Goal: Task Accomplishment & Management: Manage account settings

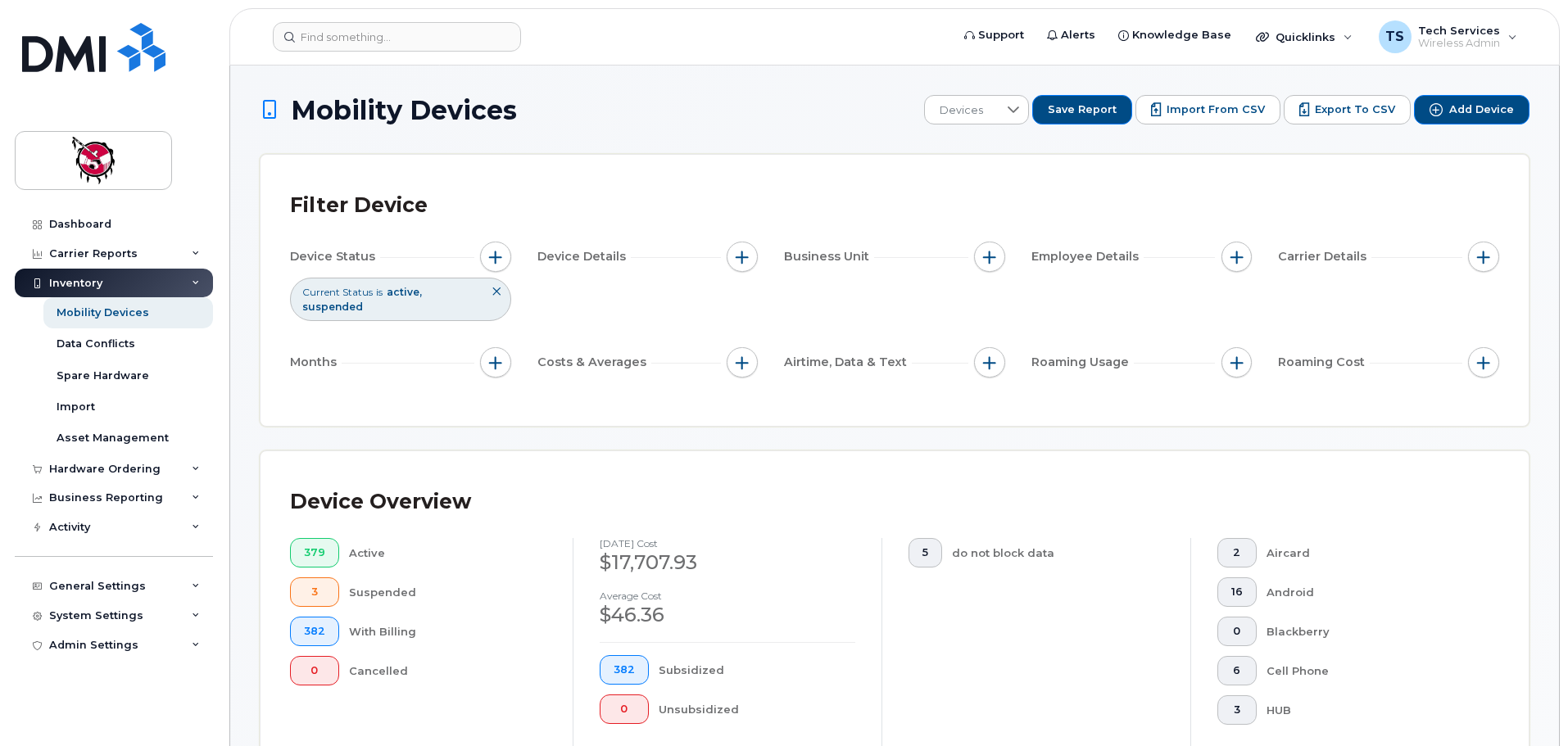
scroll to position [410, 0]
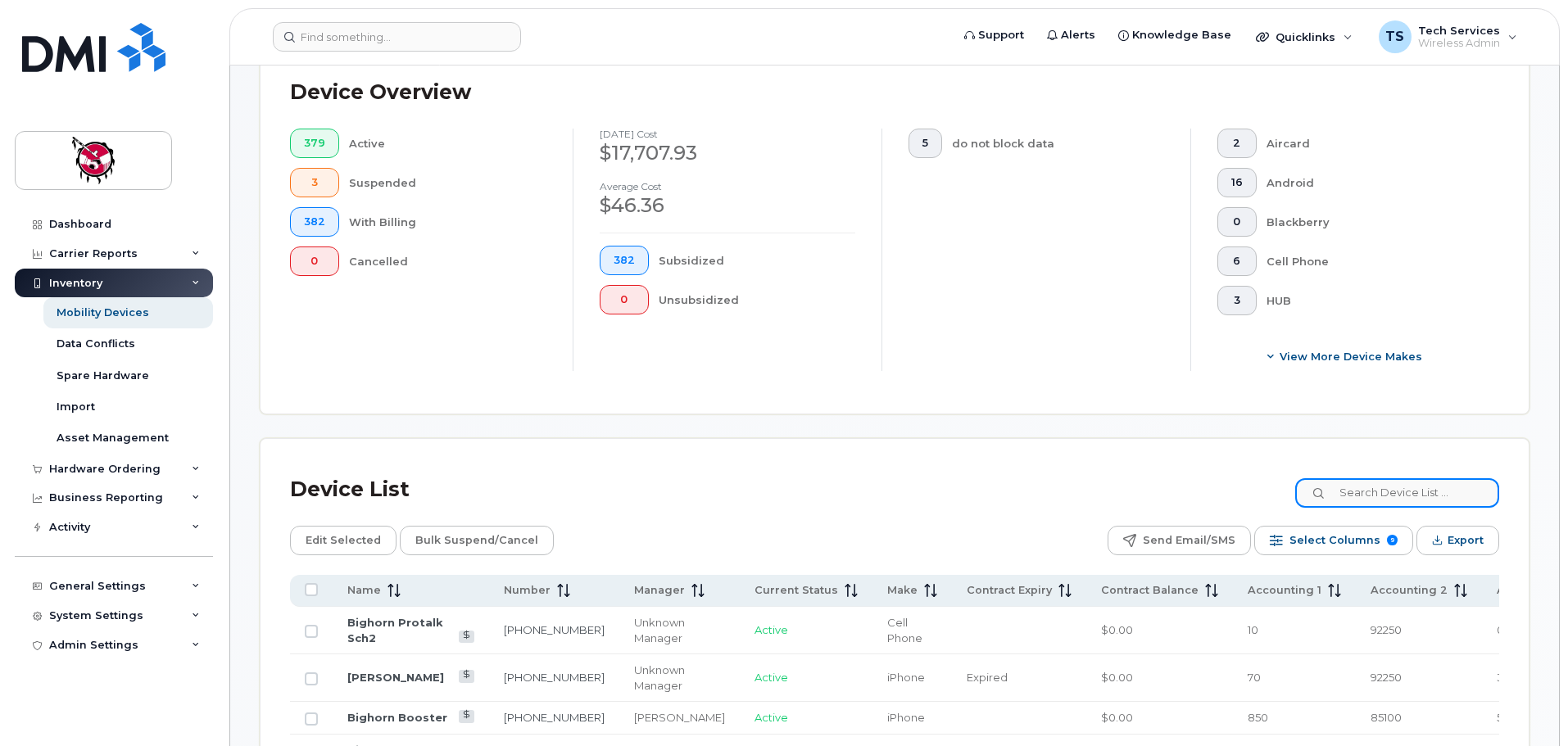
click at [1378, 478] on input at bounding box center [1398, 493] width 205 height 29
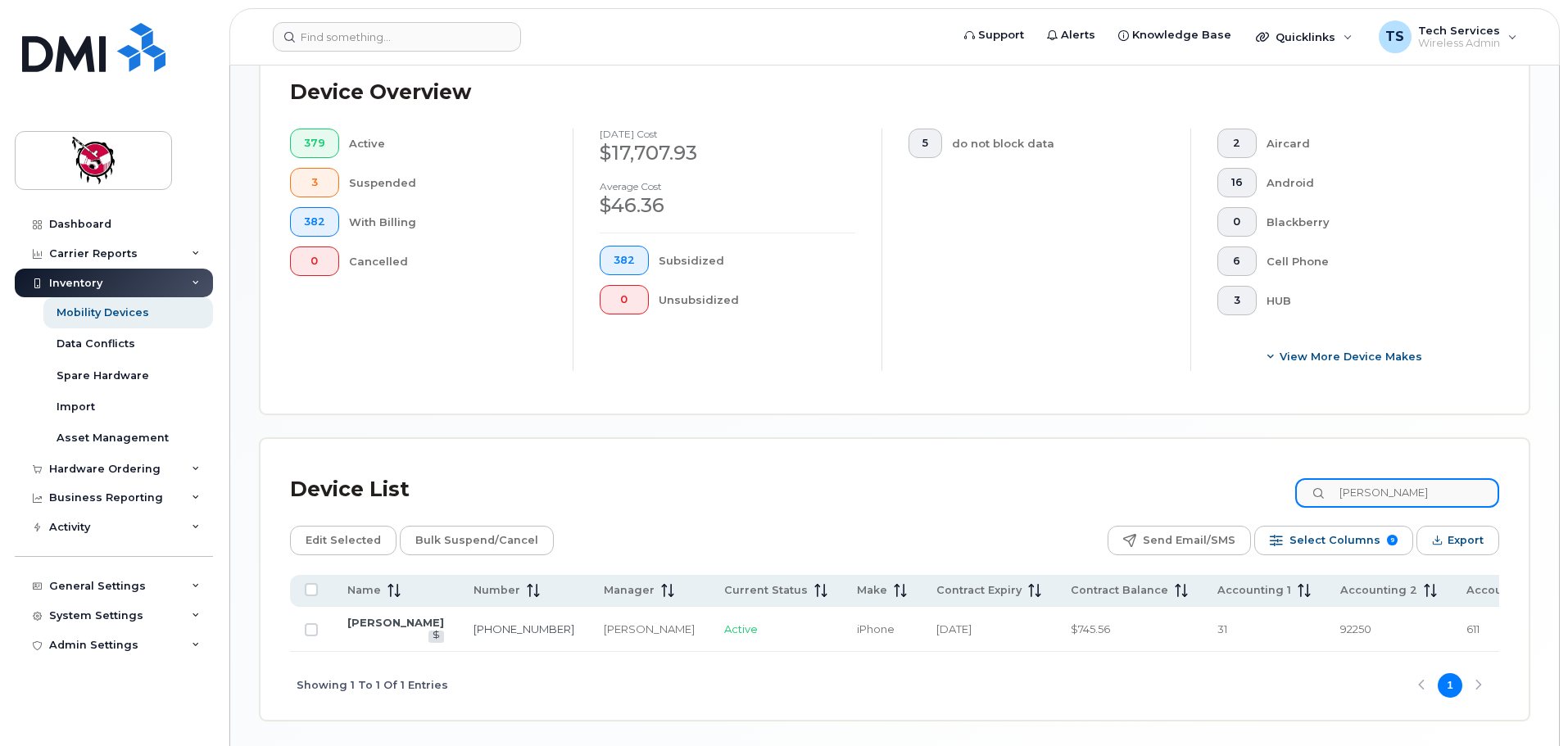
drag, startPoint x: 1410, startPoint y: 474, endPoint x: 1137, endPoint y: 485, distance: 273.2
click at [1137, 485] on div "Device List jackson" at bounding box center [895, 490] width 1210 height 43
type input "pamela"
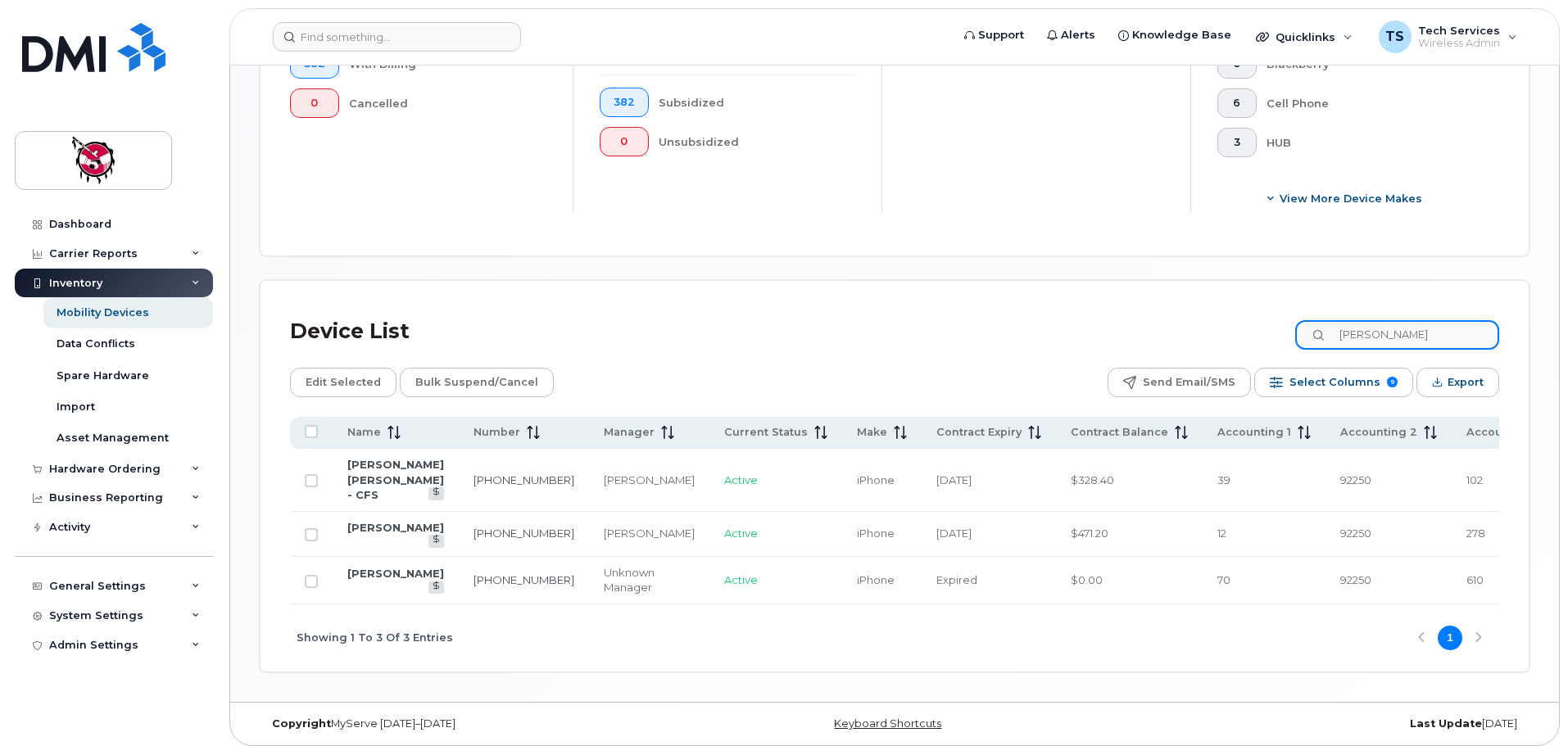
scroll to position [574, 0]
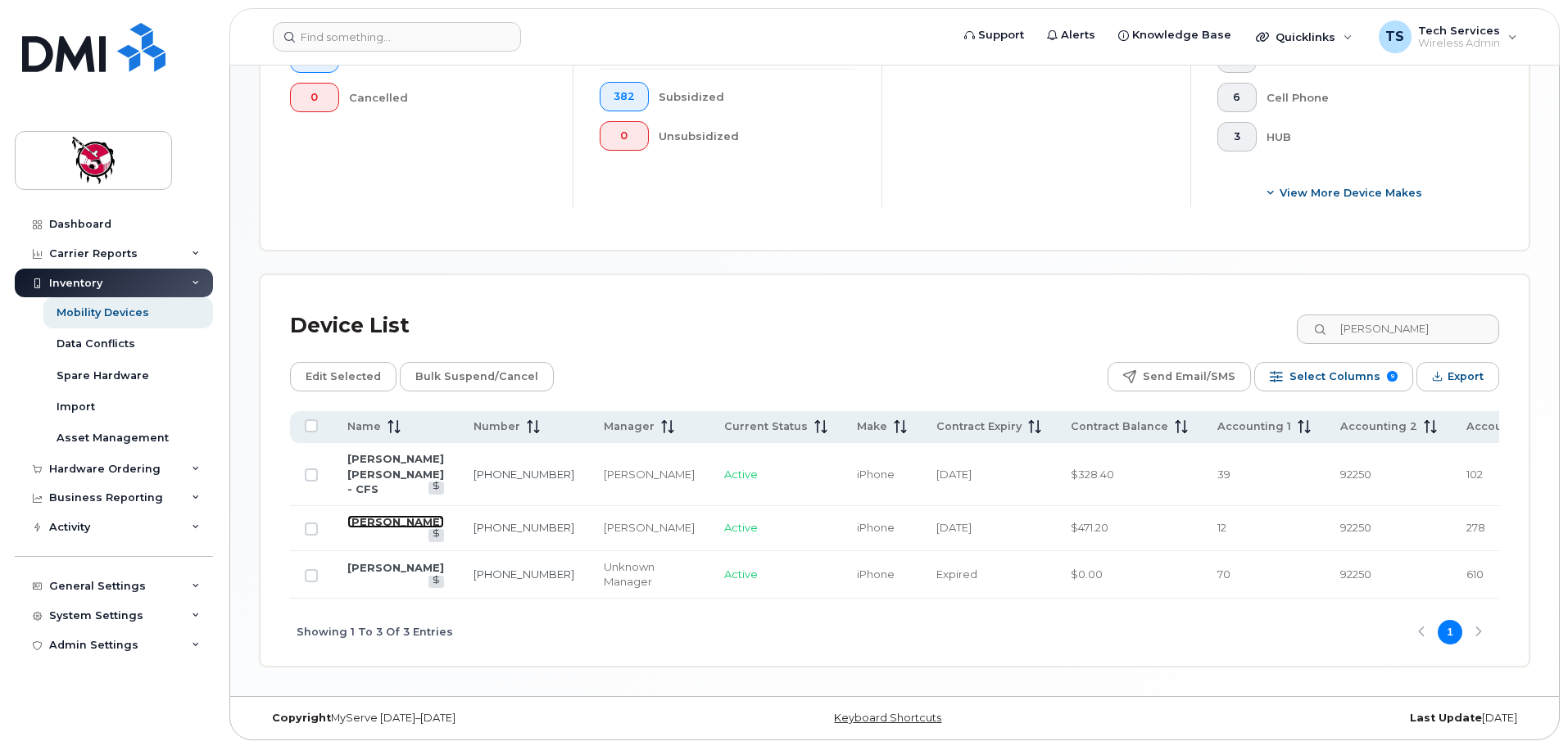
click at [366, 519] on link "[PERSON_NAME]" at bounding box center [395, 521] width 96 height 13
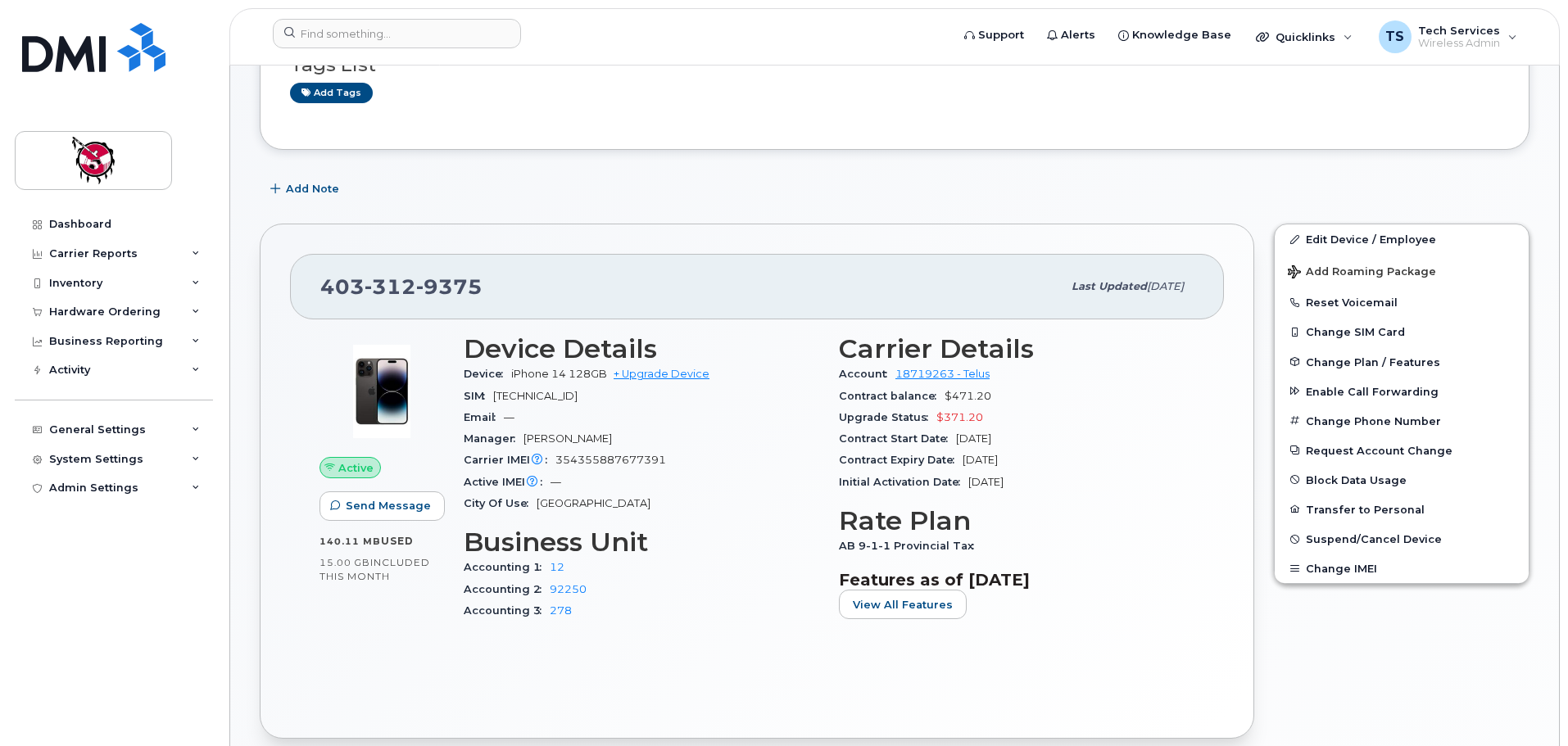
scroll to position [245, 0]
click at [1341, 241] on link "Edit Device / Employee" at bounding box center [1401, 239] width 254 height 29
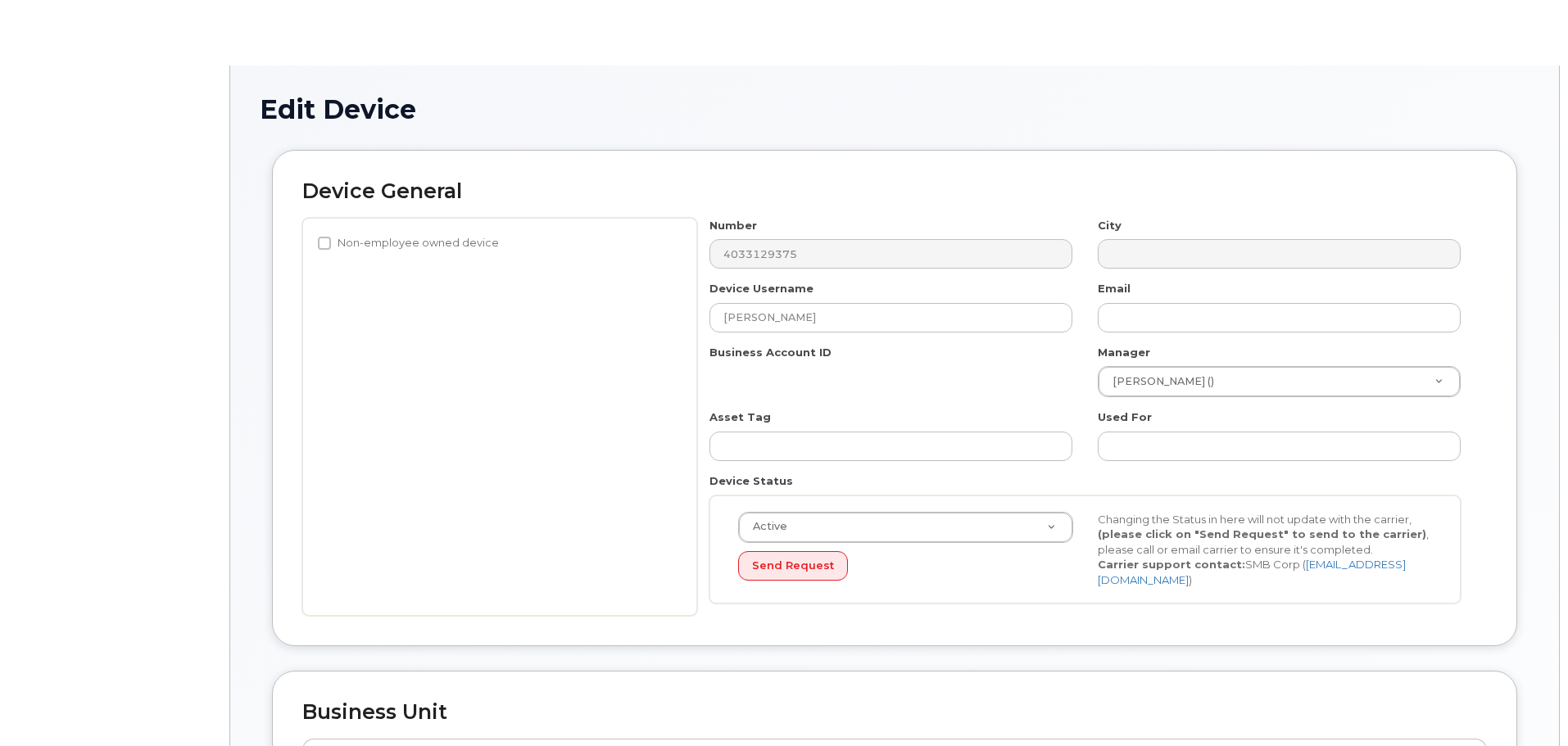
select select "30677"
select select "10349"
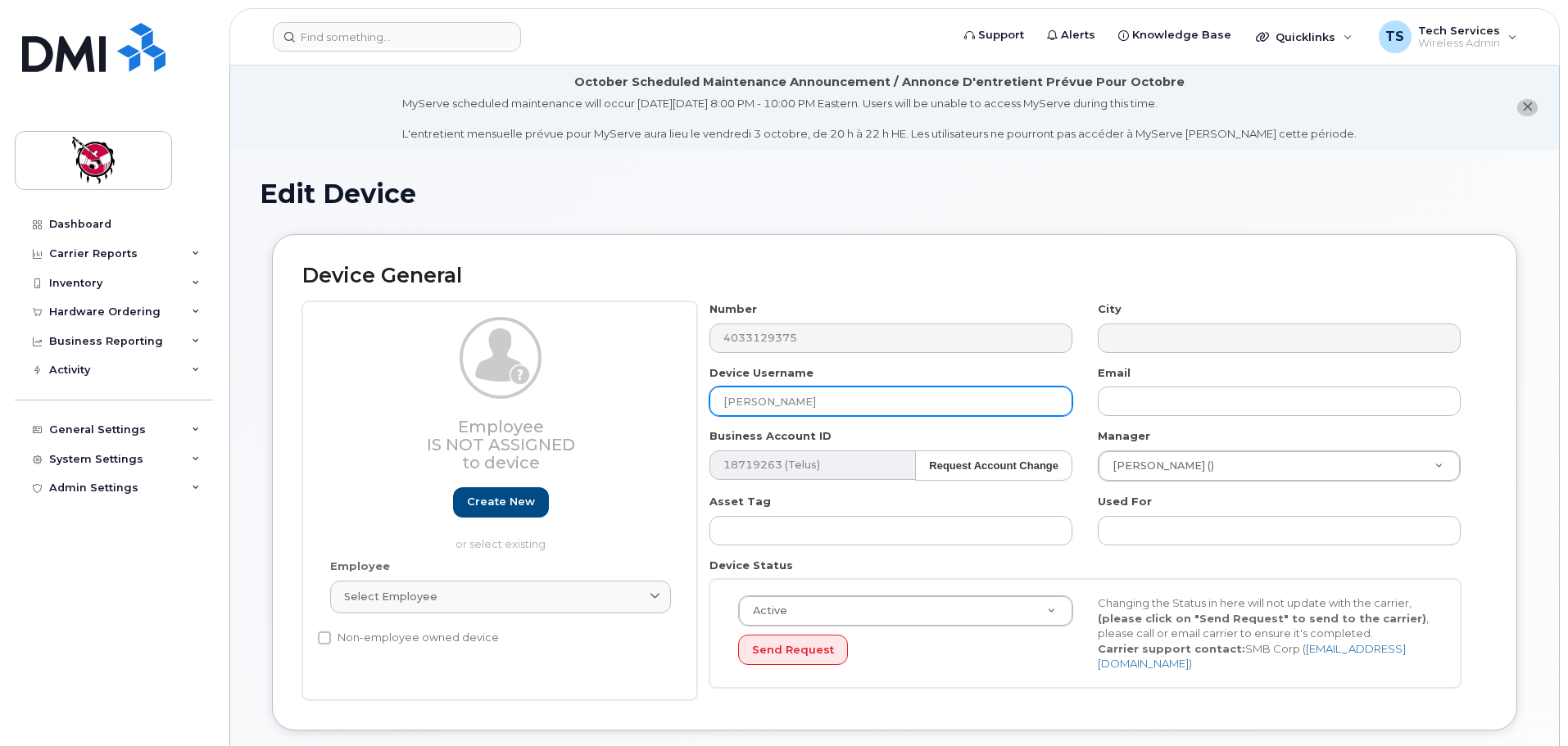
drag, startPoint x: 836, startPoint y: 395, endPoint x: 563, endPoint y: 395, distance: 273.0
click at [563, 395] on div "Employee Is not assigned to device Create new or select existing Employee Selec…" at bounding box center [894, 502] width 1185 height 399
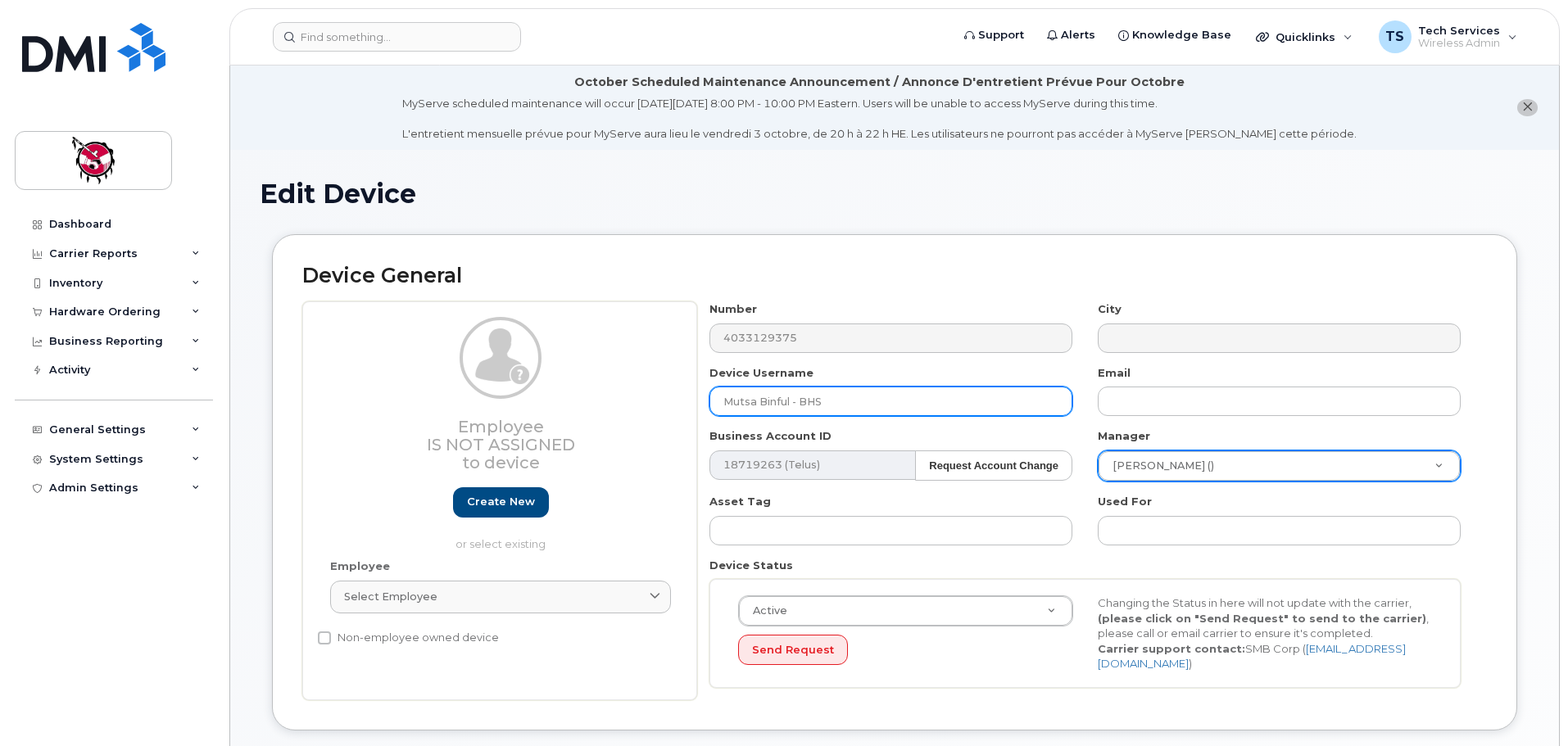
type input "Mutsa Binful - BHS"
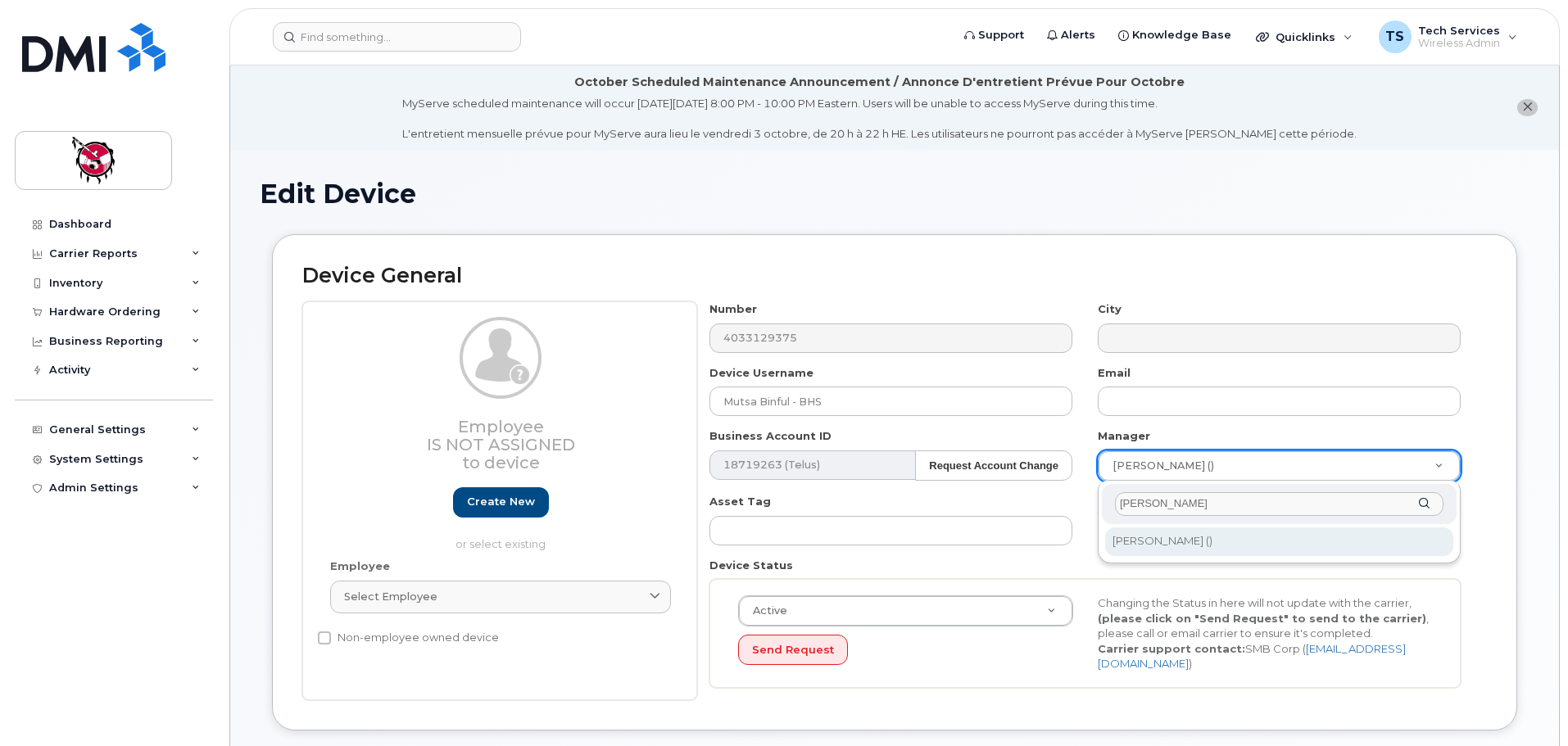
type input "aftab"
type input "820290"
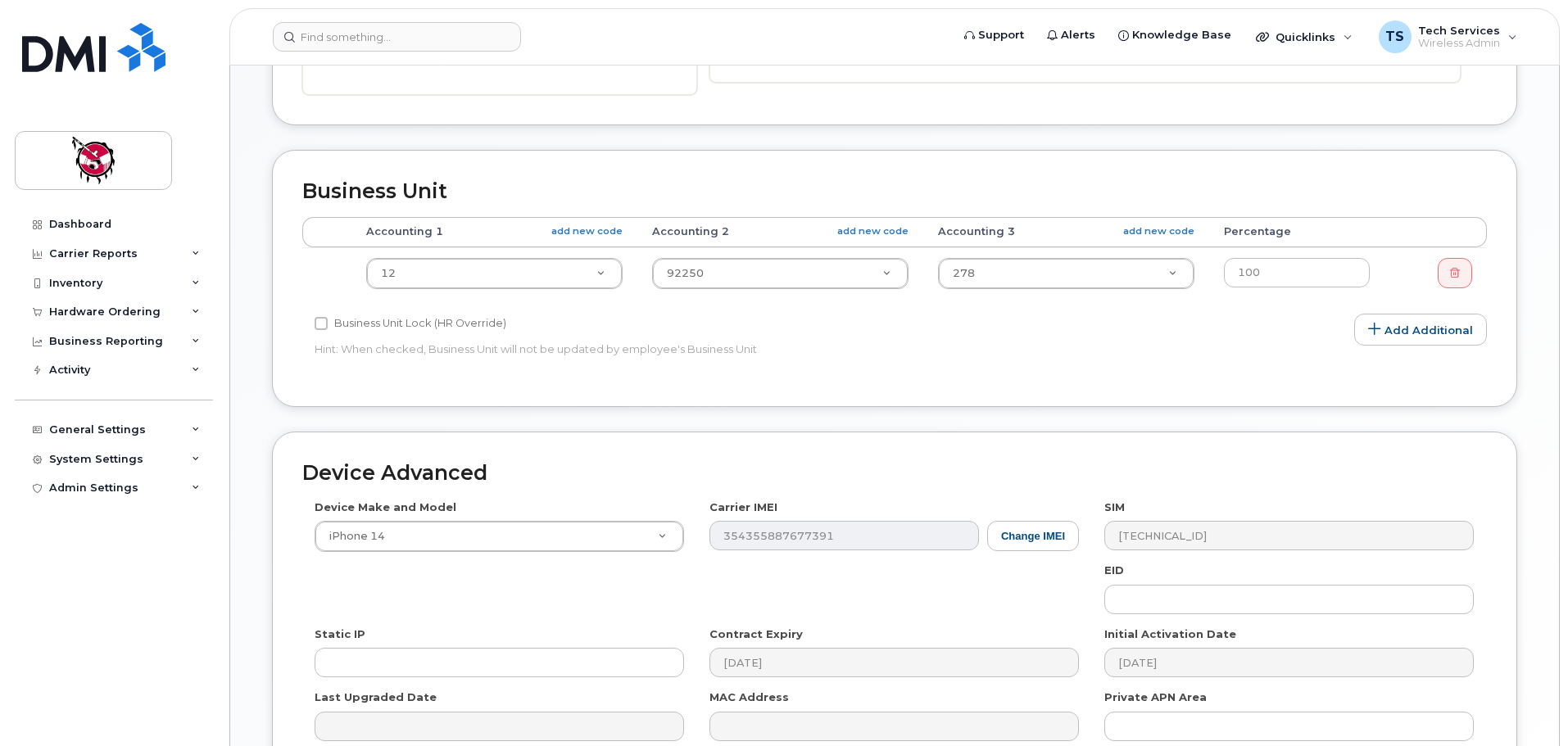
scroll to position [780, 0]
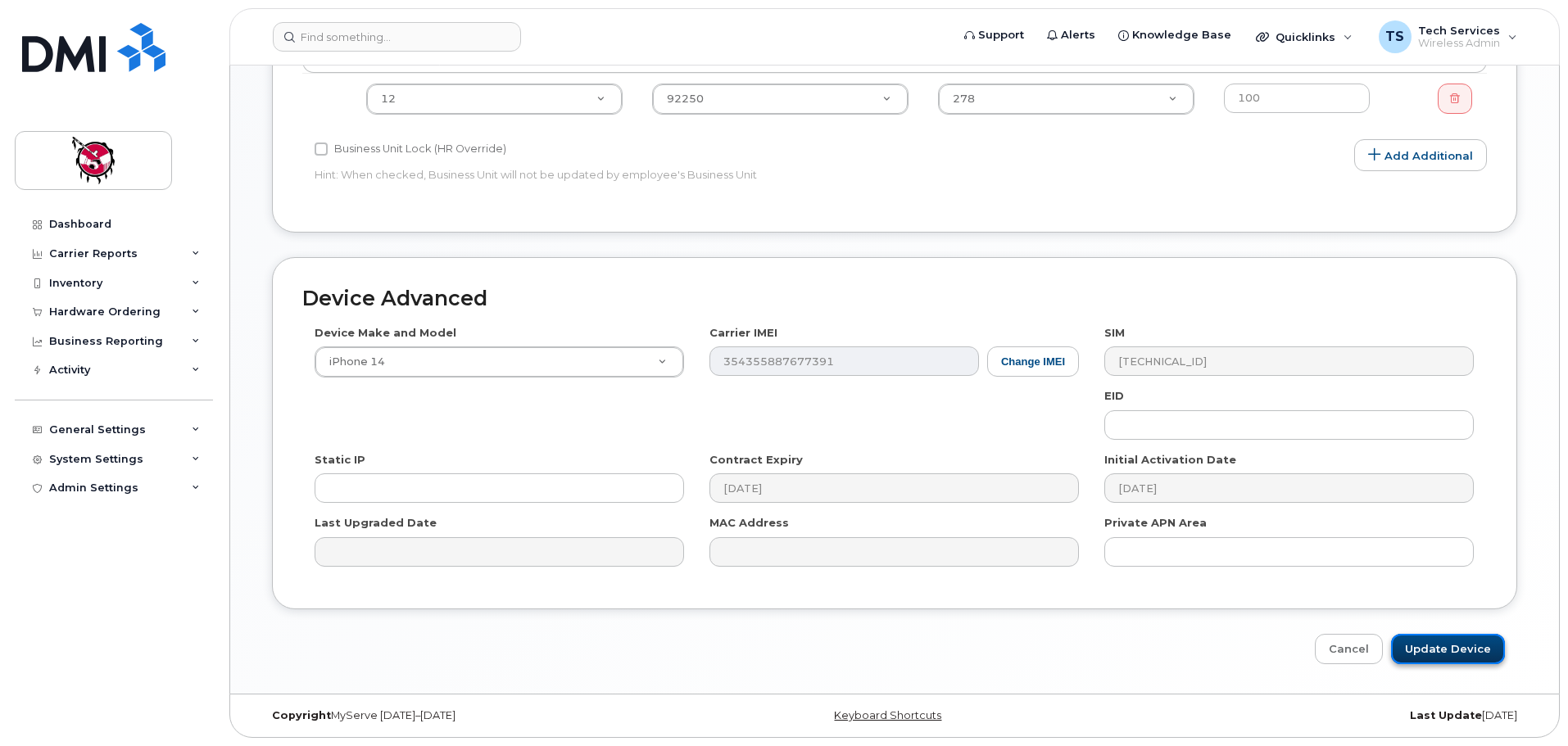
click at [1449, 646] on input "Update Device" at bounding box center [1448, 649] width 114 height 30
type input "Saving..."
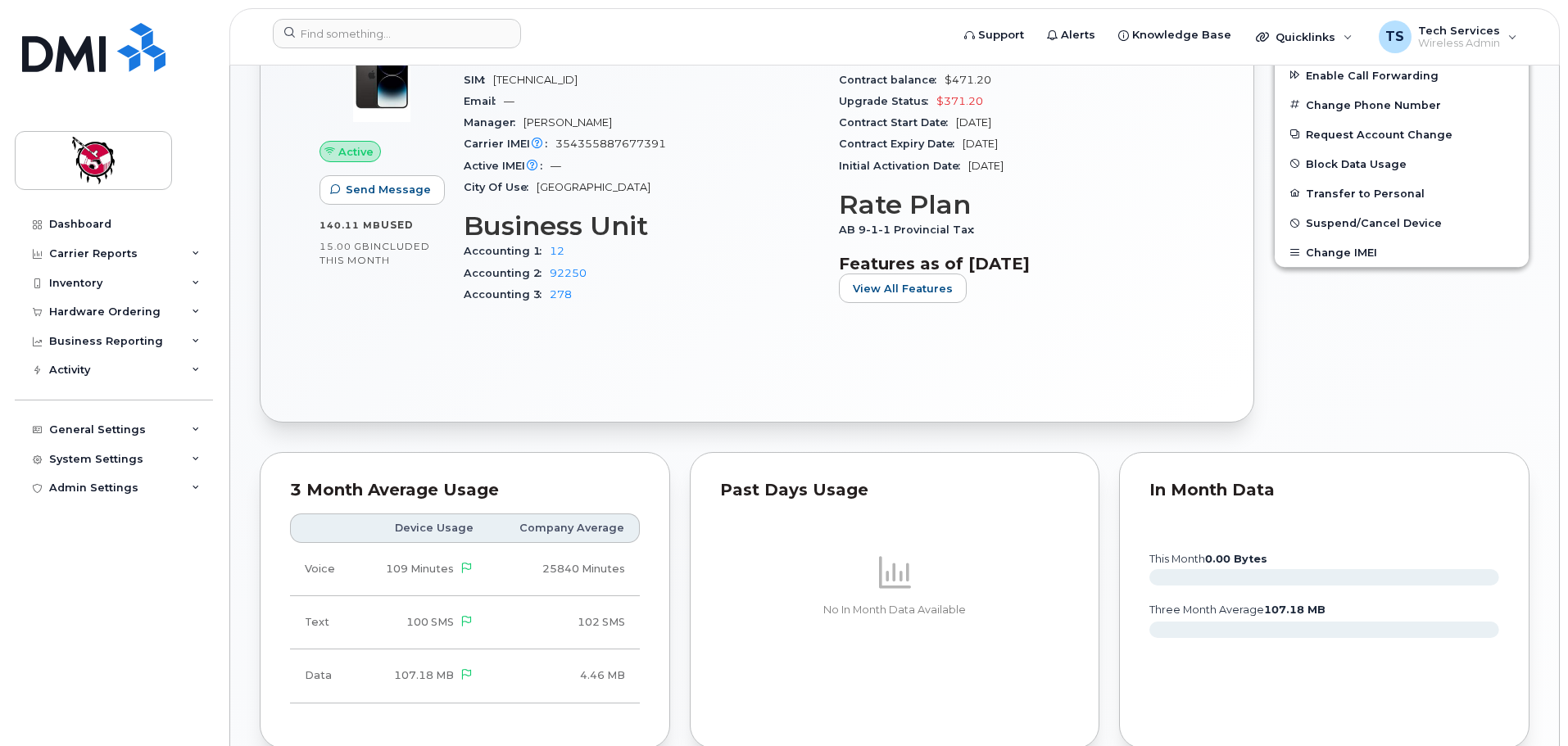
scroll to position [574, 0]
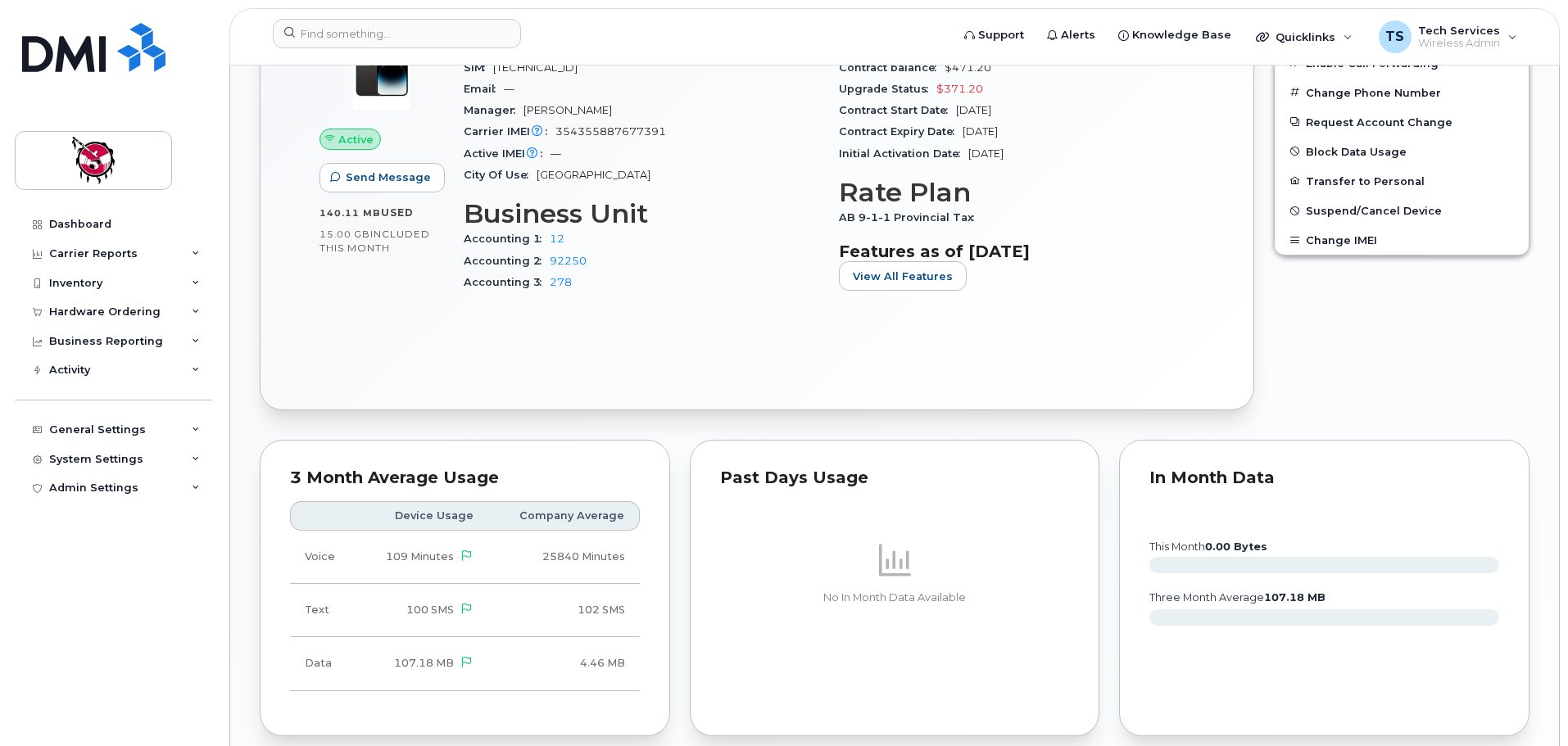
drag, startPoint x: 89, startPoint y: 248, endPoint x: 96, endPoint y: 280, distance: 32.8
click at [89, 248] on div "Carrier Reports" at bounding box center [93, 253] width 89 height 13
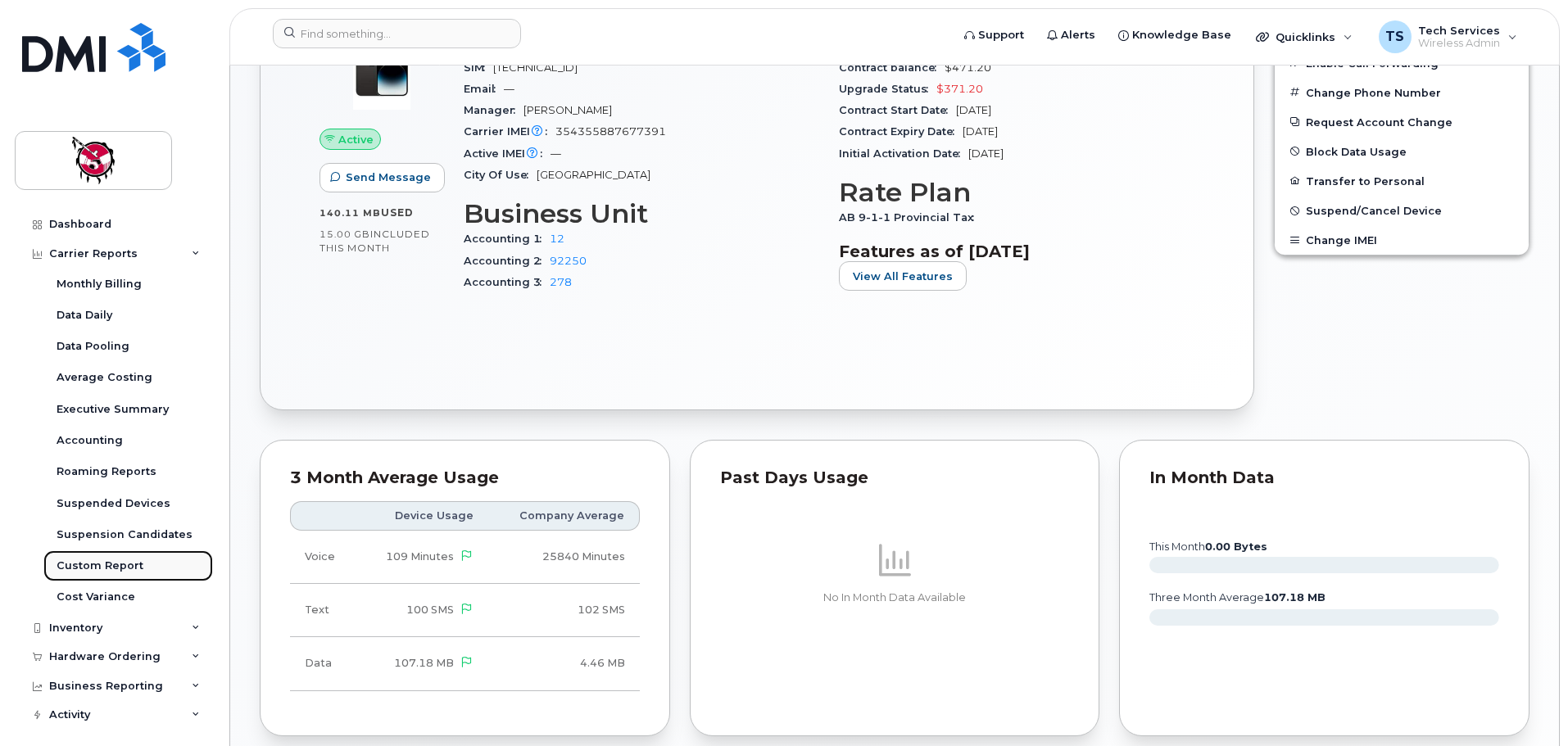
click at [132, 570] on div "Custom Report" at bounding box center [99, 566] width 87 height 15
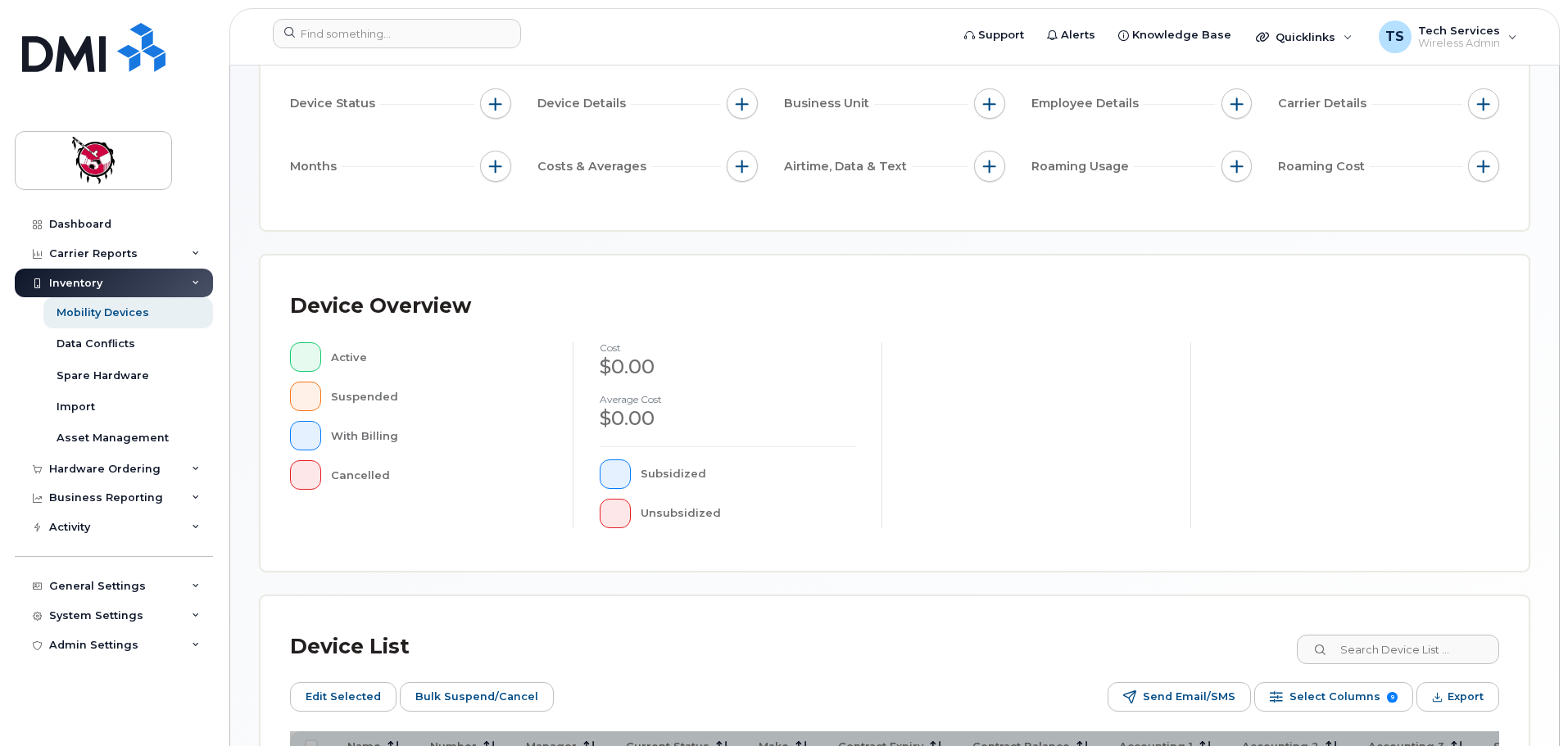
scroll to position [328, 0]
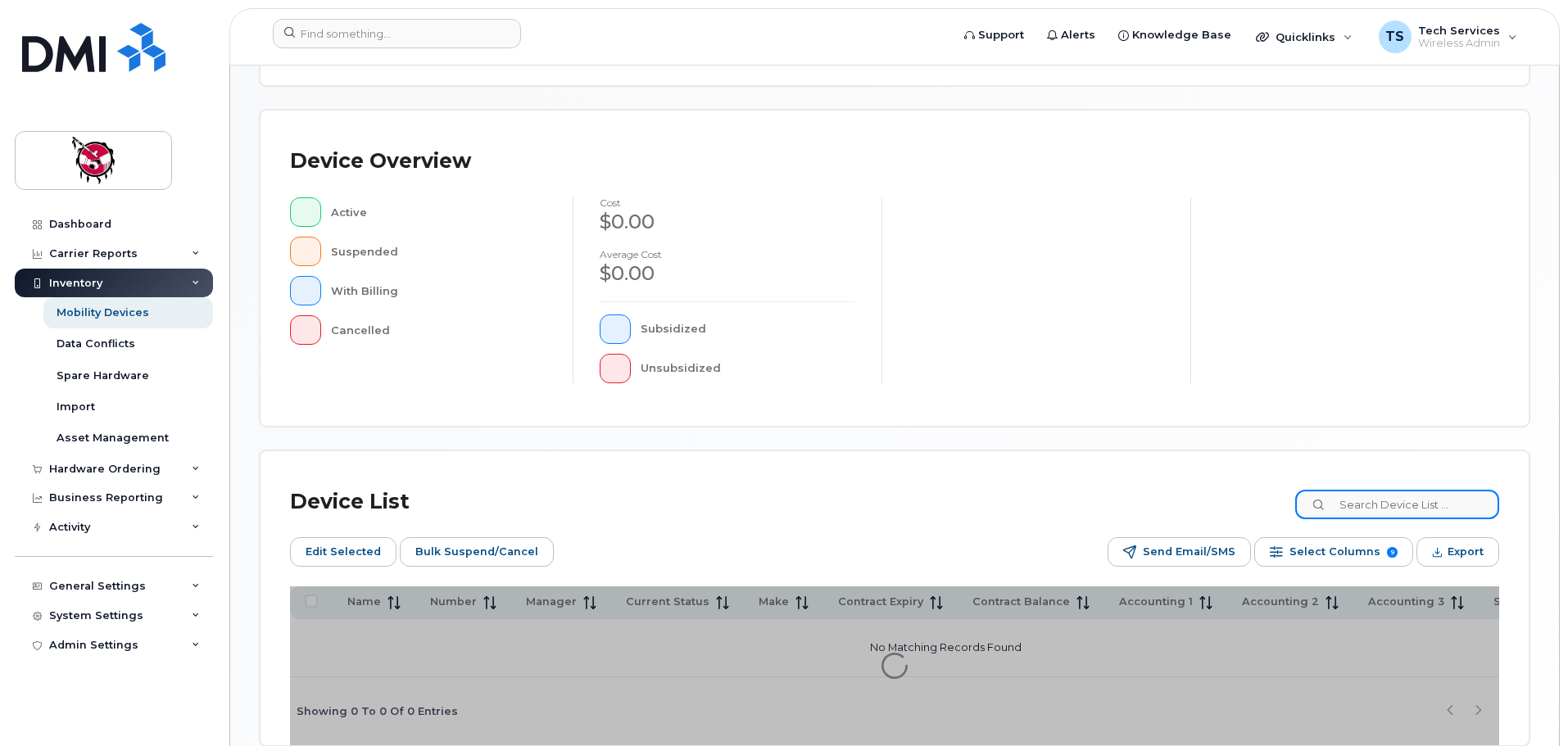
click at [1379, 507] on input at bounding box center [1398, 504] width 205 height 29
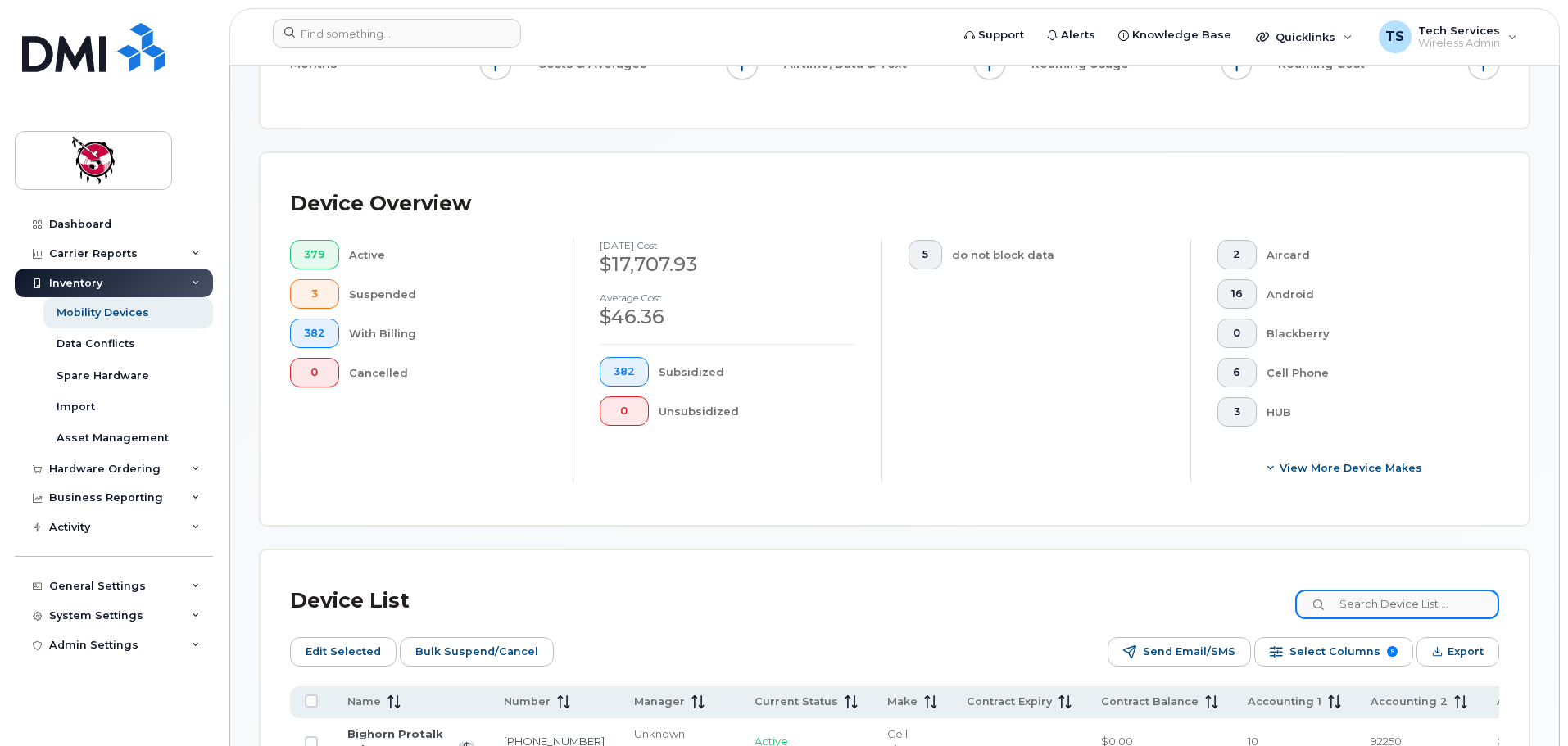
scroll to position [357, 0]
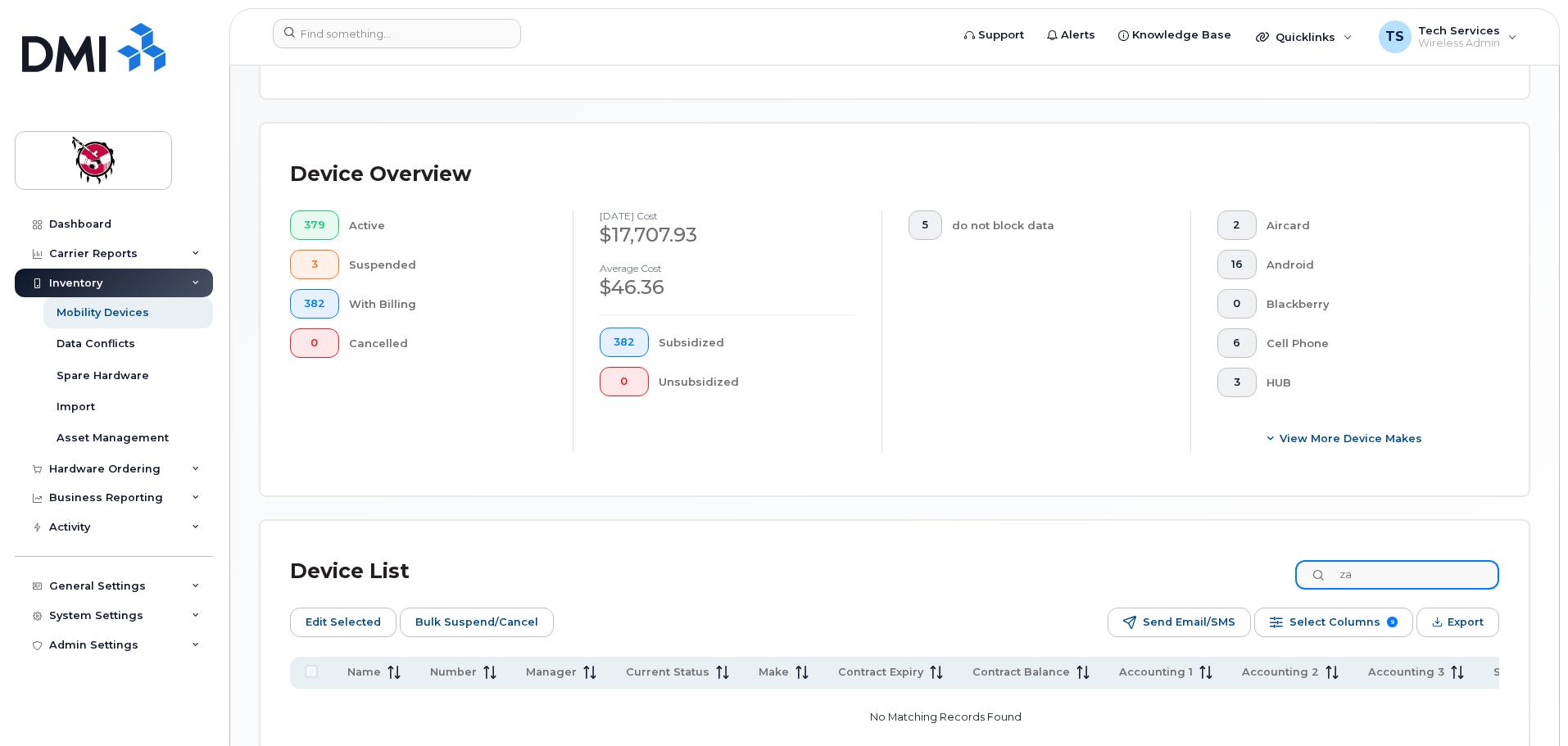
type input "z"
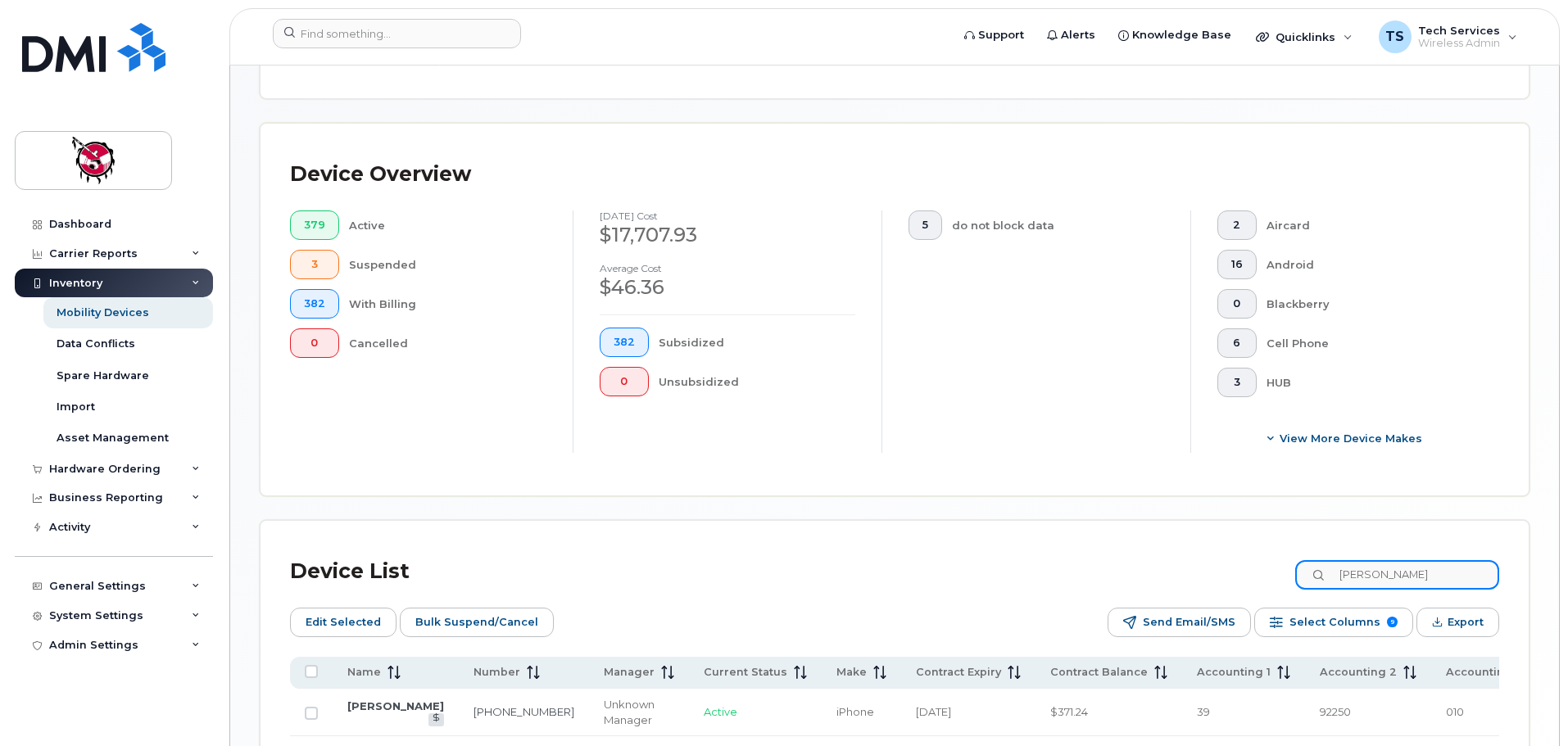
type input "kiana"
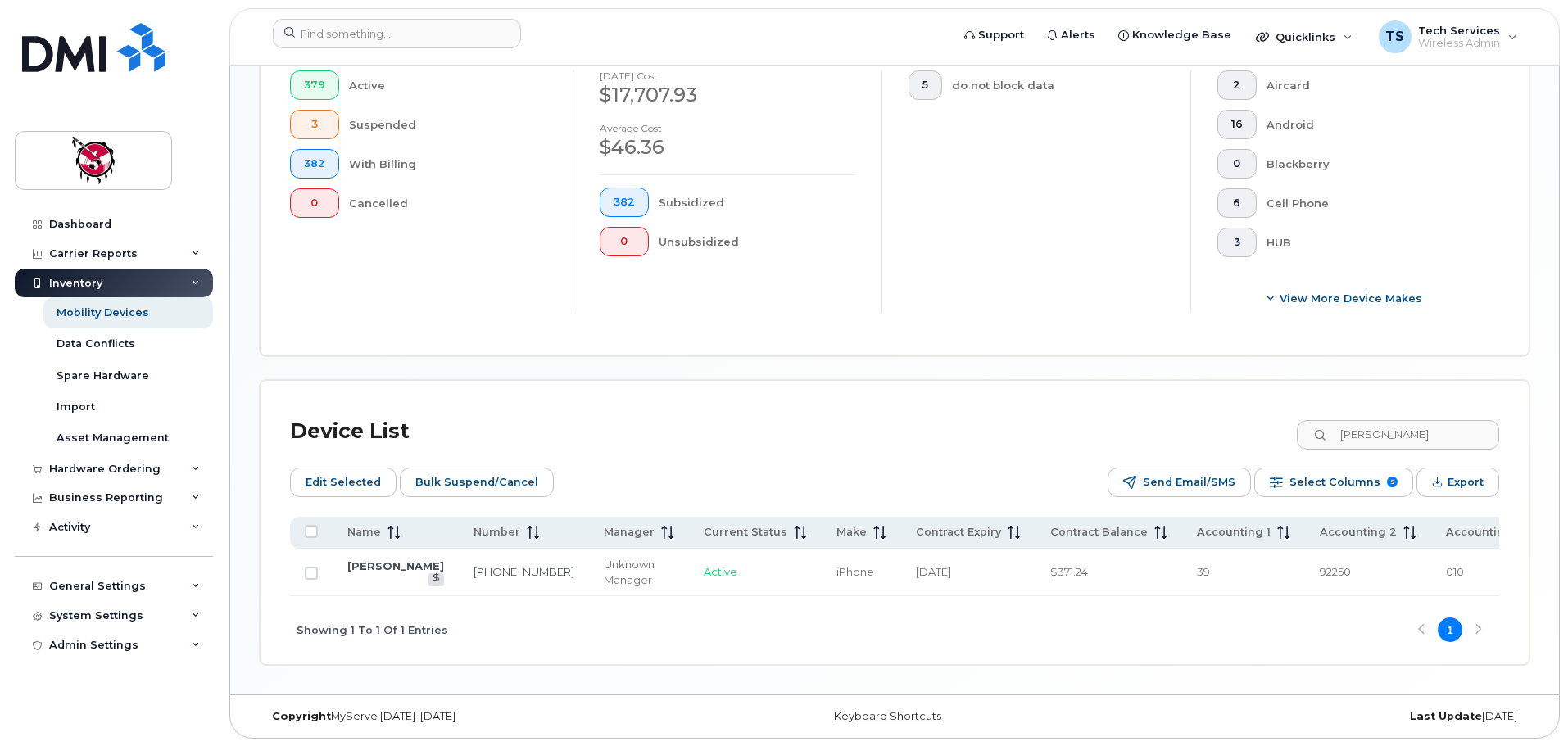
scroll to position [502, 0]
click at [360, 559] on link "[PERSON_NAME]" at bounding box center [395, 565] width 96 height 13
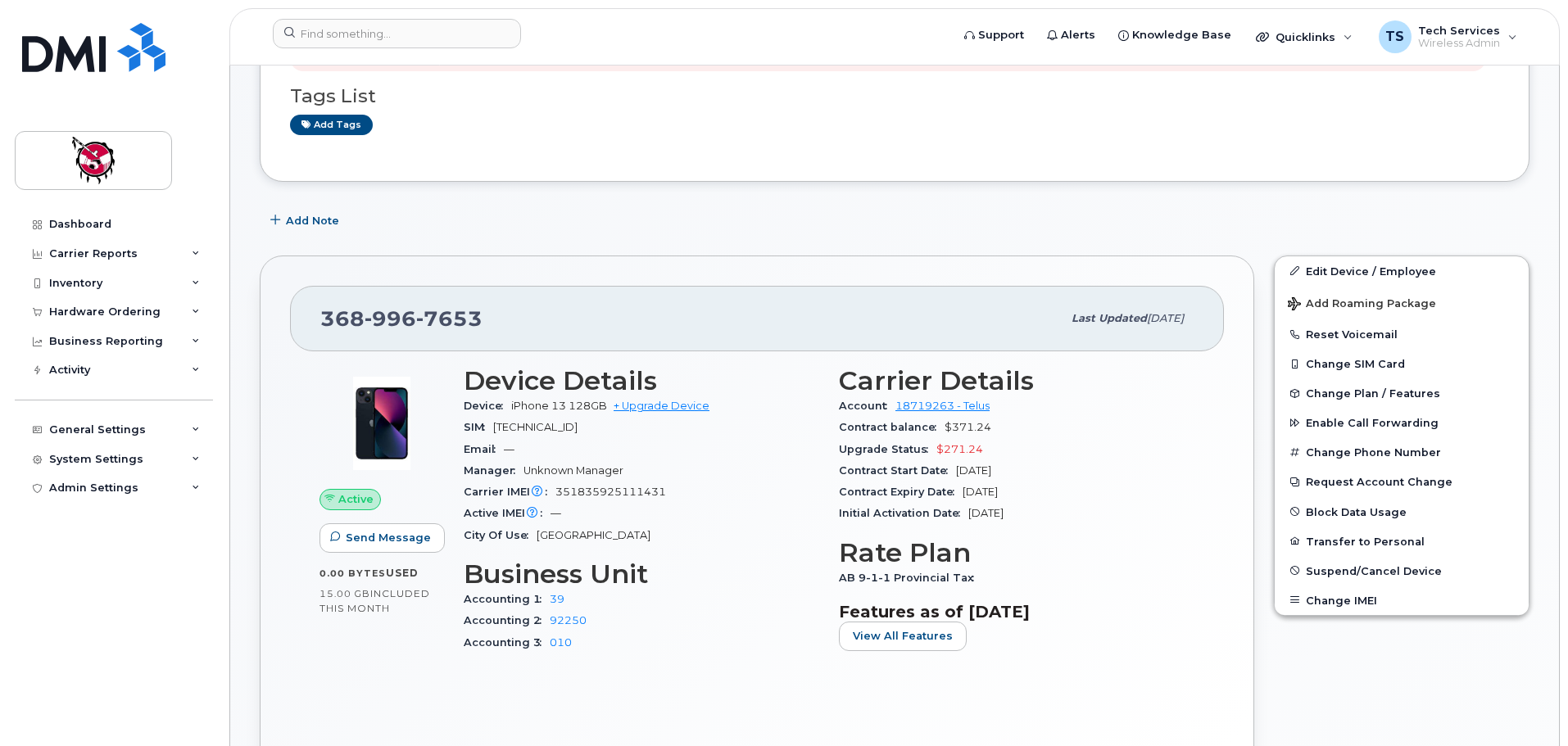
scroll to position [328, 0]
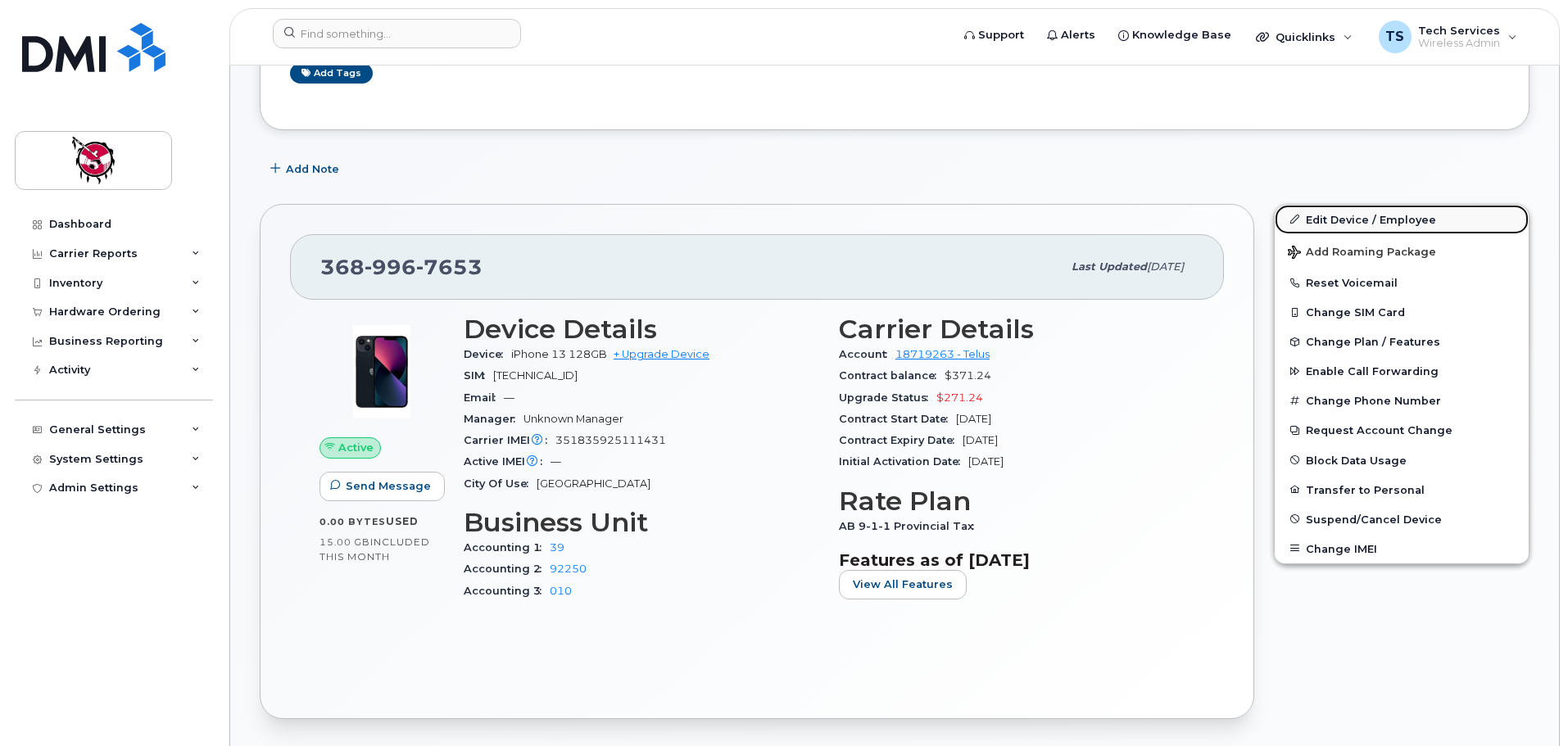
click at [1346, 219] on link "Edit Device / Employee" at bounding box center [1401, 219] width 254 height 29
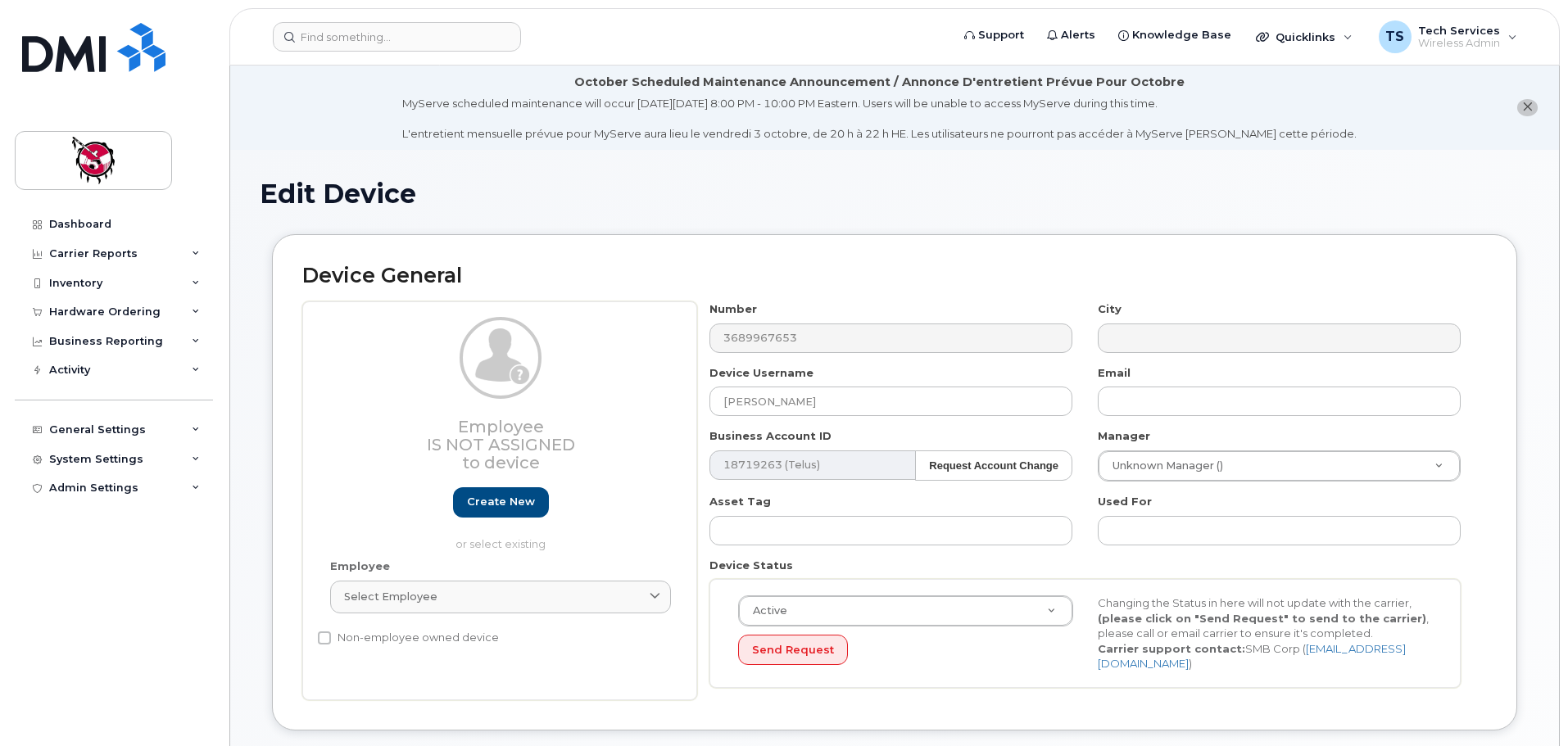
select select "10357"
select select "10349"
drag, startPoint x: 631, startPoint y: 398, endPoint x: 606, endPoint y: 397, distance: 25.0
click at [608, 398] on div "Employee Is not assigned to device Create new or select existing Employee Selec…" at bounding box center [894, 502] width 1185 height 399
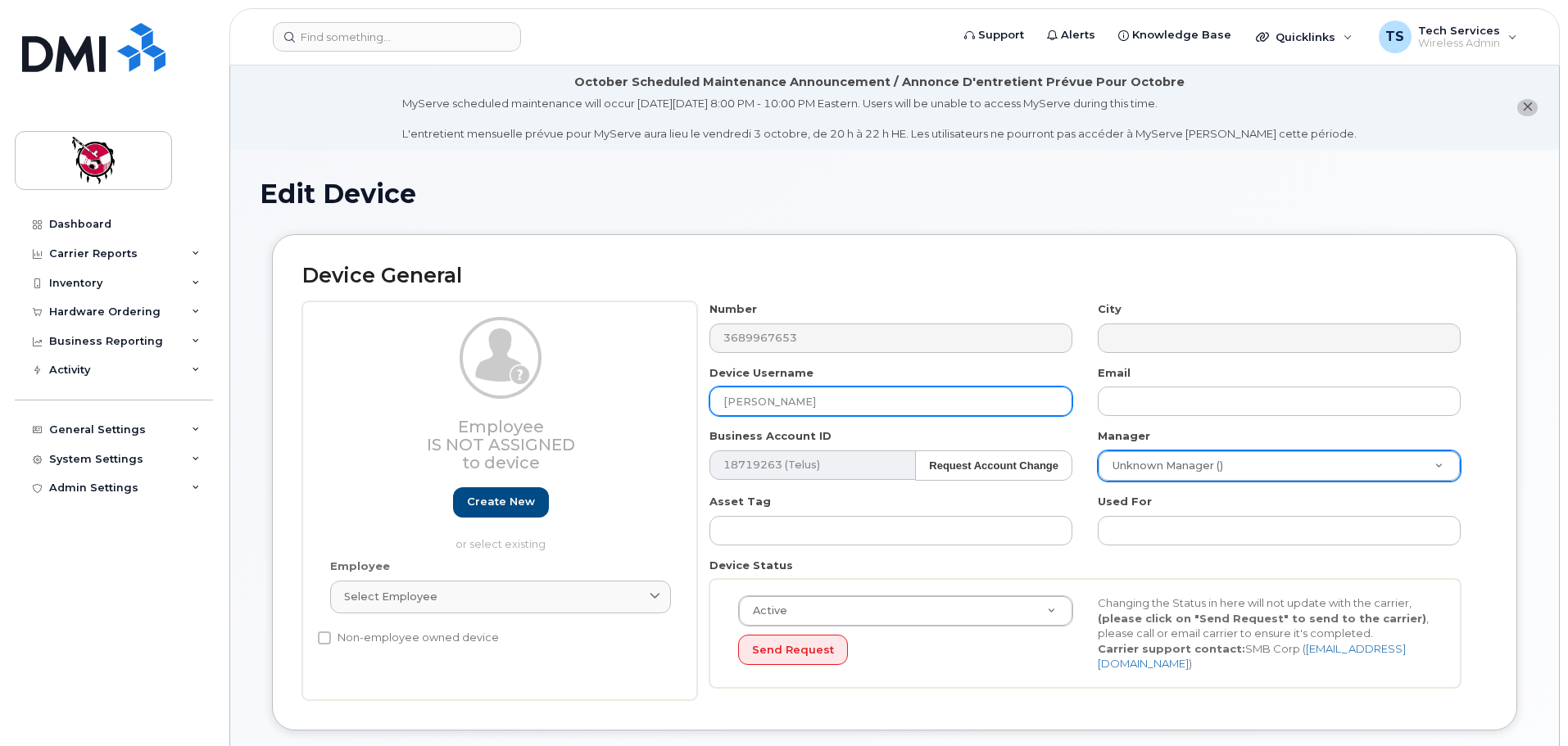
type input "[PERSON_NAME]"
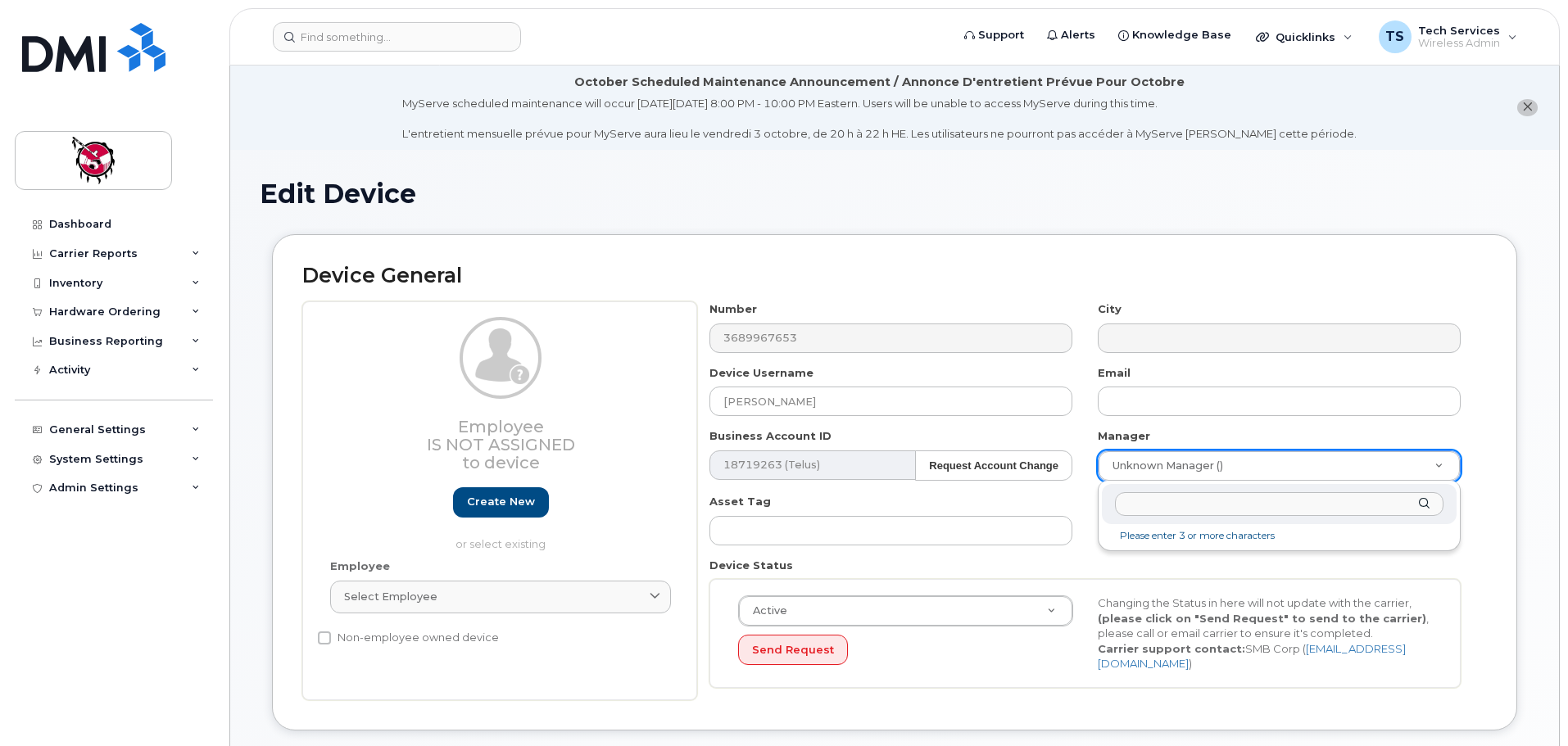
click at [1221, 510] on input "text" at bounding box center [1279, 504] width 328 height 23
type input "G"
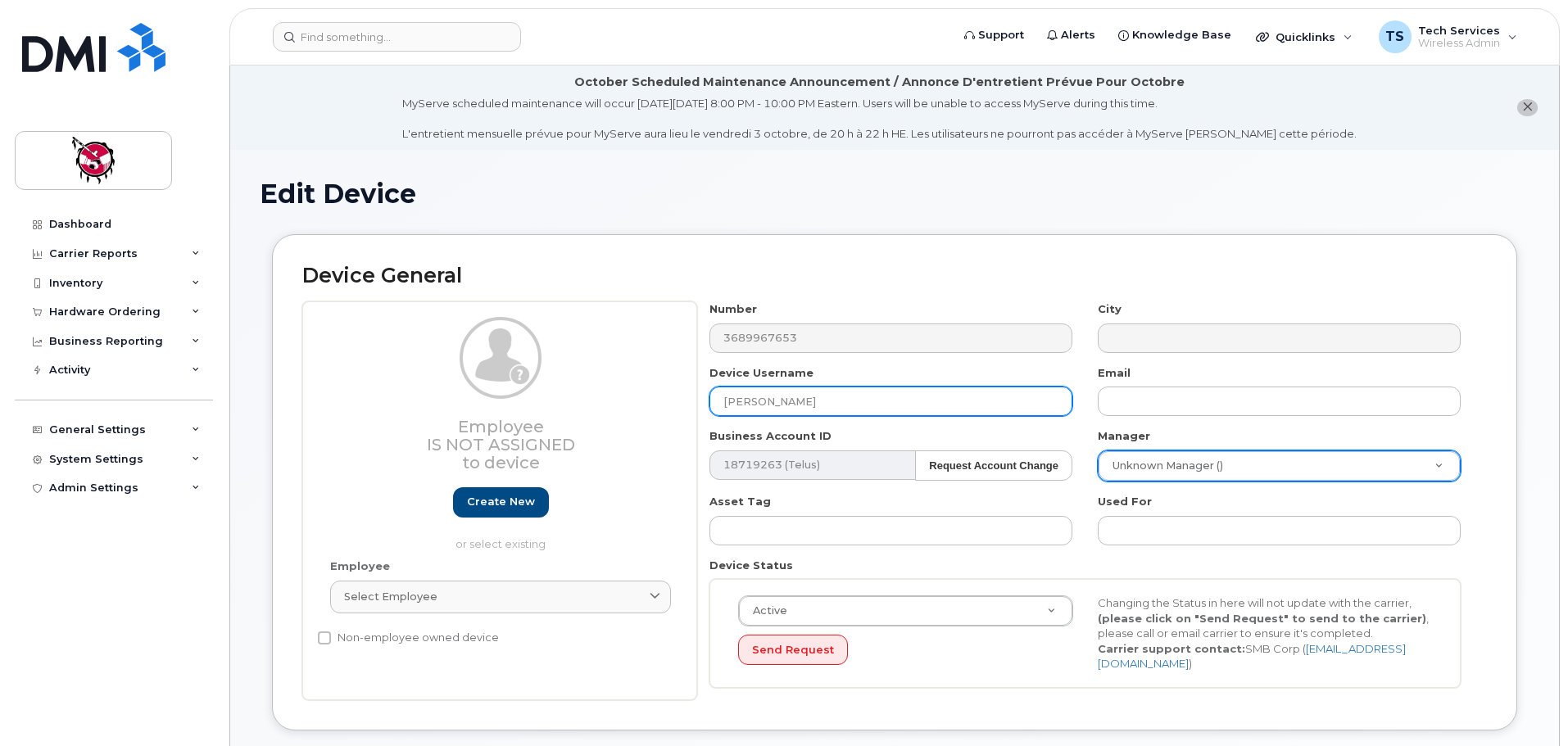
click at [862, 411] on input "[PERSON_NAME]" at bounding box center [891, 401] width 363 height 29
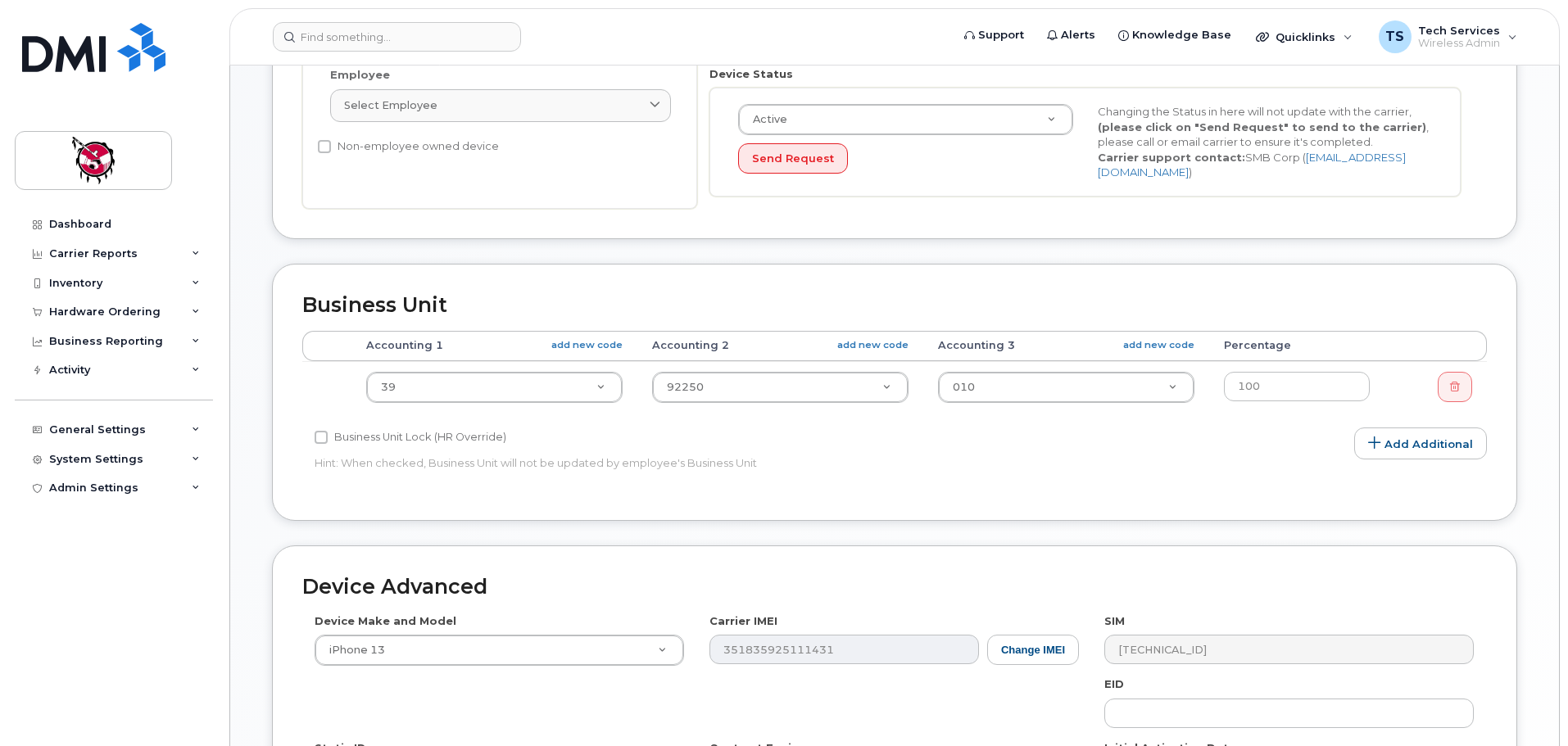
scroll to position [780, 0]
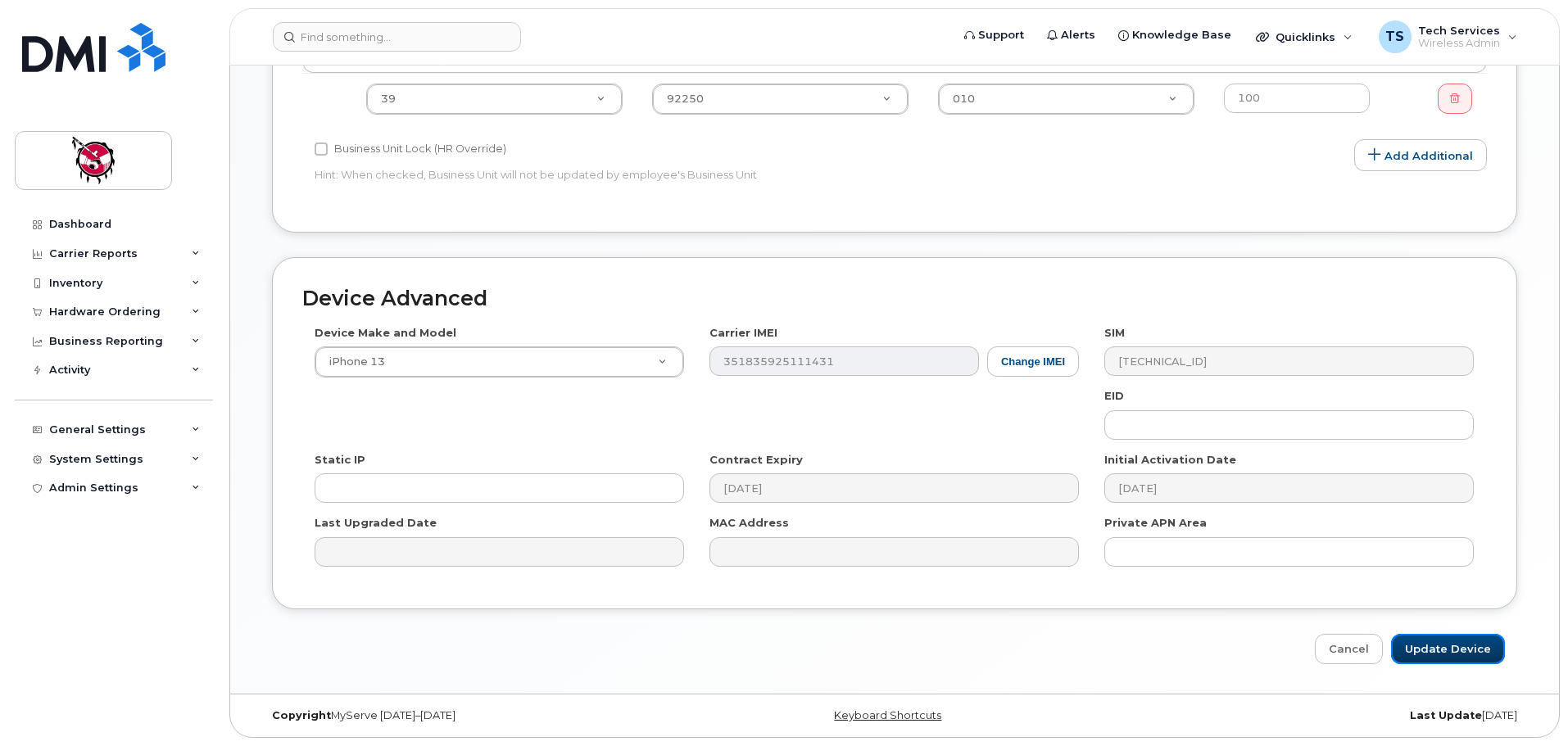
click at [1445, 649] on input "Update Device" at bounding box center [1448, 649] width 114 height 30
type input "Saving..."
